Goal: Information Seeking & Learning: Learn about a topic

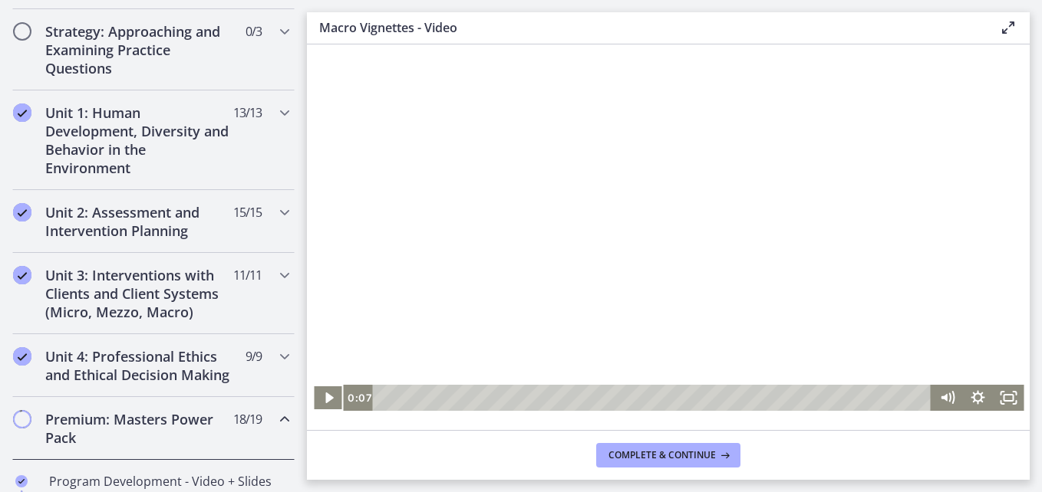
scroll to position [307, 0]
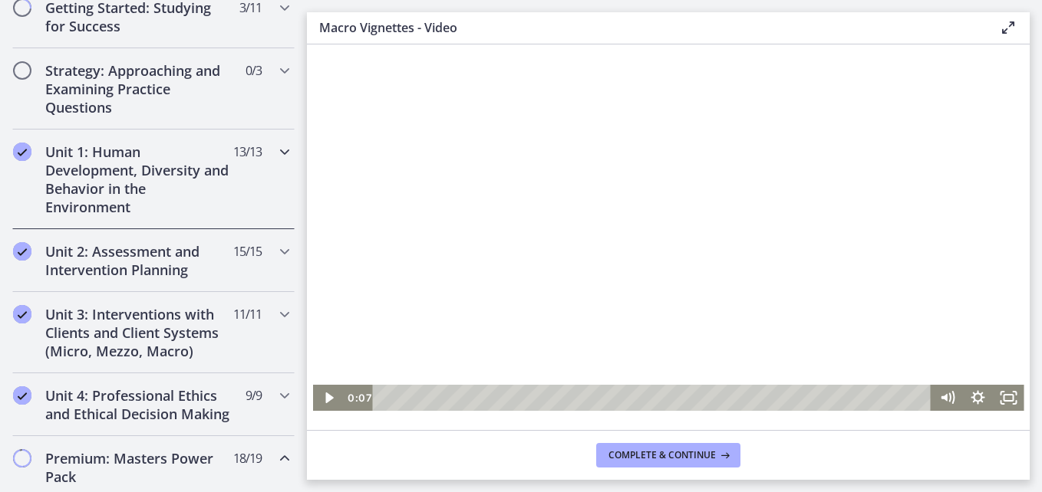
click at [101, 196] on h2 "Unit 1: Human Development, Diversity and Behavior in the Environment" at bounding box center [138, 180] width 187 height 74
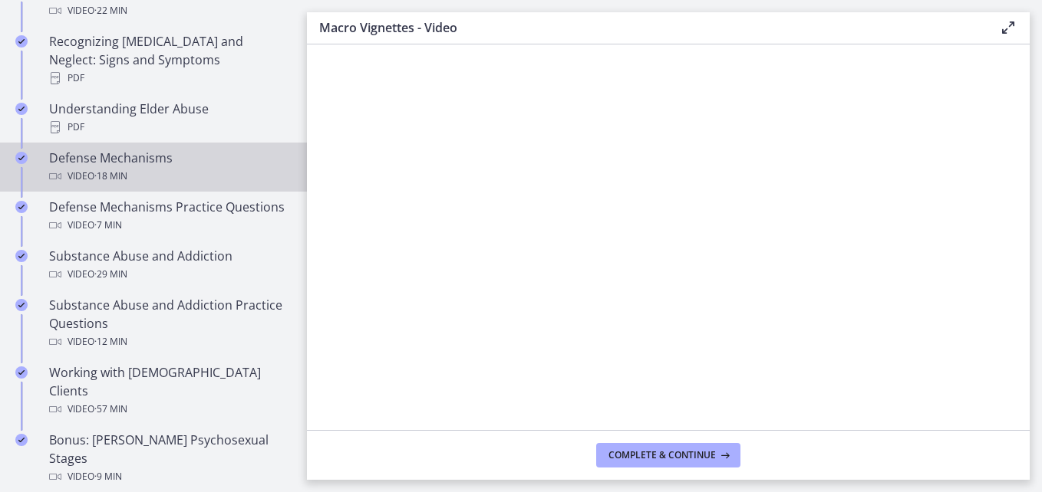
scroll to position [844, 0]
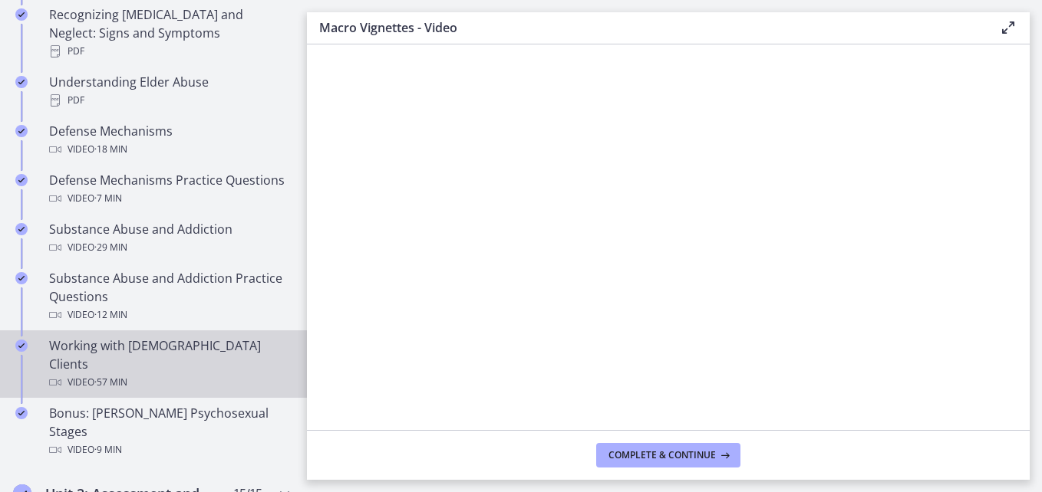
click at [127, 374] on span "· 57 min" at bounding box center [110, 383] width 33 height 18
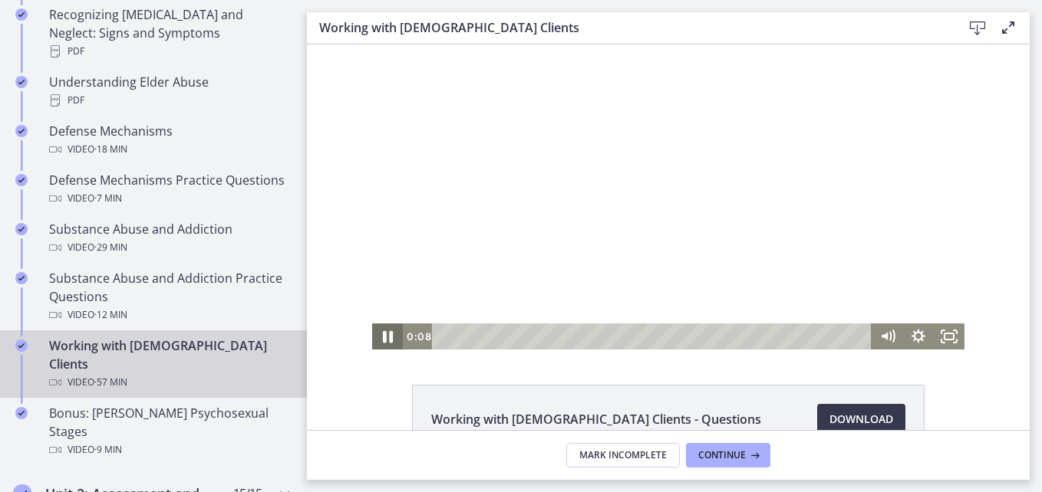
click at [385, 342] on icon "Pause" at bounding box center [387, 336] width 37 height 31
click at [384, 338] on icon "Play Video" at bounding box center [388, 337] width 9 height 13
click at [947, 334] on icon "Fullscreen" at bounding box center [948, 336] width 37 height 31
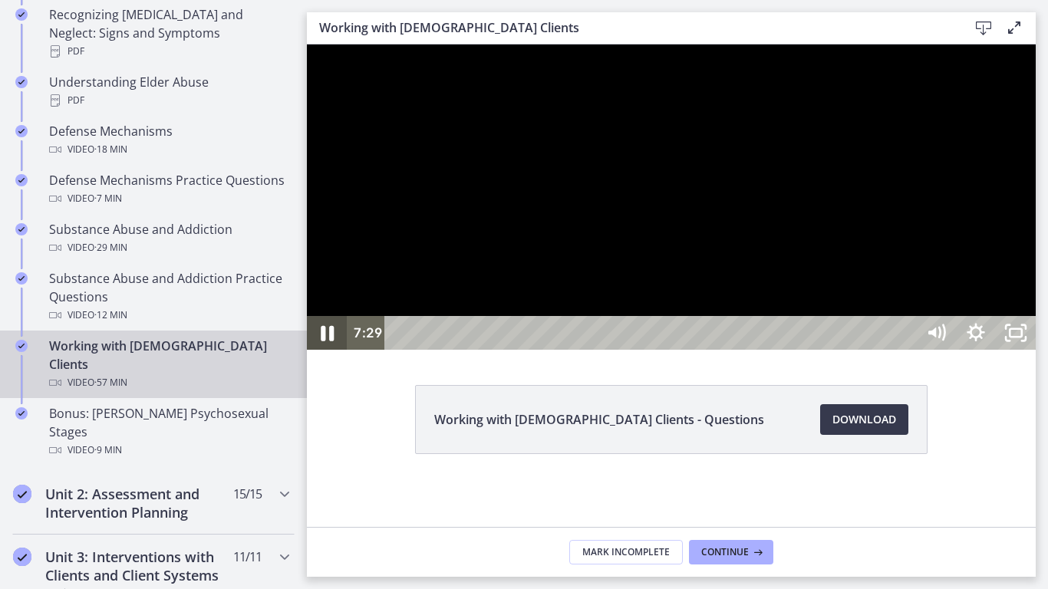
click at [326, 354] on icon "Pause" at bounding box center [327, 333] width 48 height 41
